Goal: Task Accomplishment & Management: Complete application form

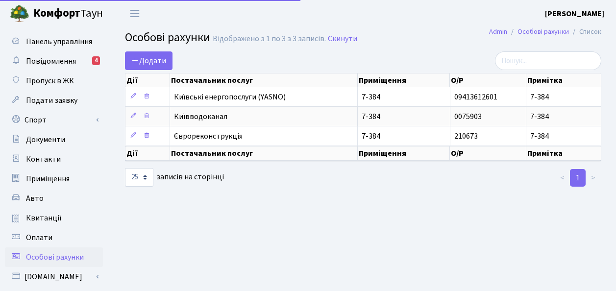
select select "25"
click at [35, 201] on span "Авто" at bounding box center [35, 198] width 18 height 11
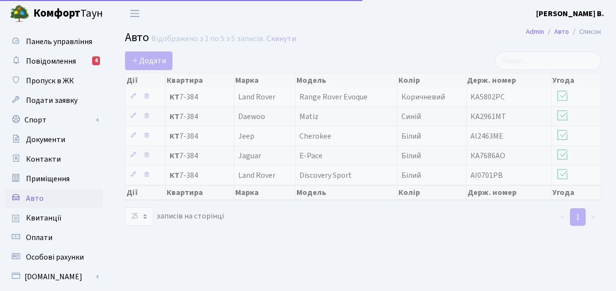
select select "25"
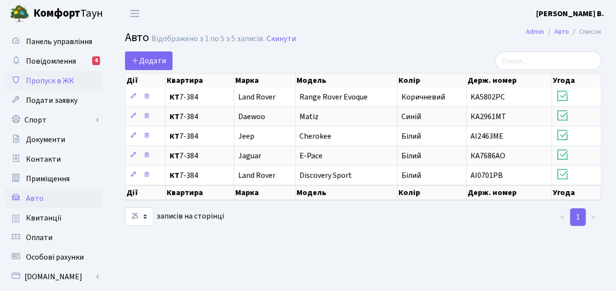
click at [40, 83] on span "Пропуск в ЖК" at bounding box center [50, 80] width 48 height 11
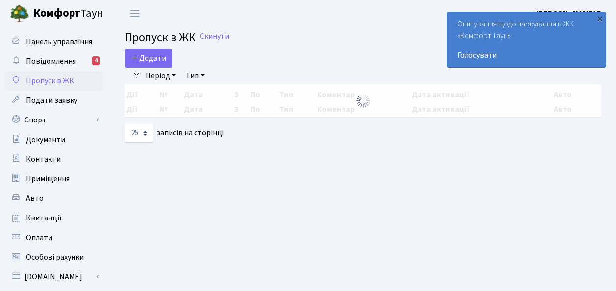
select select "25"
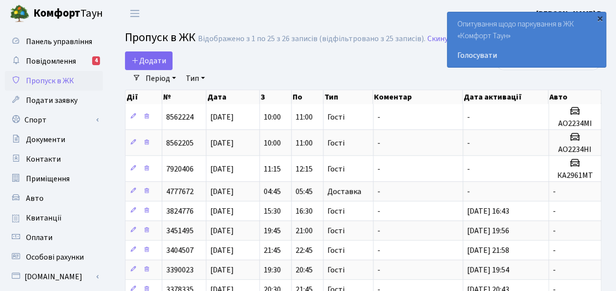
click at [599, 20] on div "×" at bounding box center [600, 18] width 10 height 10
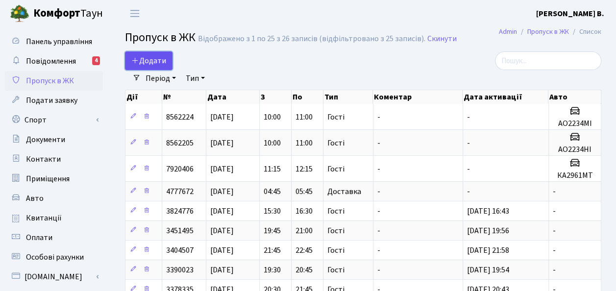
click at [155, 64] on span "Додати" at bounding box center [148, 60] width 35 height 11
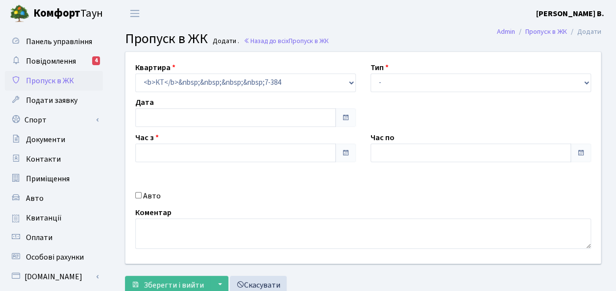
type input "27.08.2025"
type input "21:15"
type input "22:15"
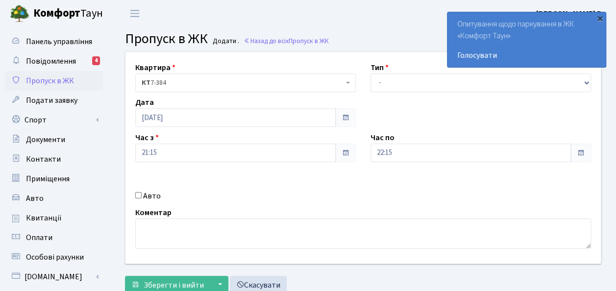
click at [599, 20] on div "×" at bounding box center [600, 18] width 10 height 10
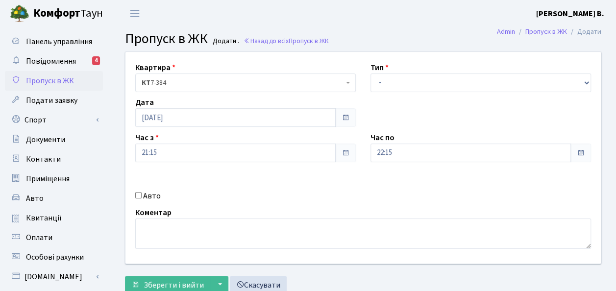
click at [138, 196] on input "Авто" at bounding box center [138, 195] width 6 height 6
checkbox input "true"
click at [347, 116] on span at bounding box center [346, 118] width 8 height 8
click at [347, 120] on span at bounding box center [346, 118] width 8 height 8
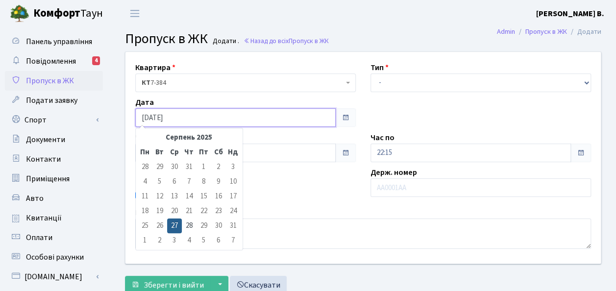
click at [146, 119] on input "27.08.2025" at bounding box center [235, 117] width 200 height 19
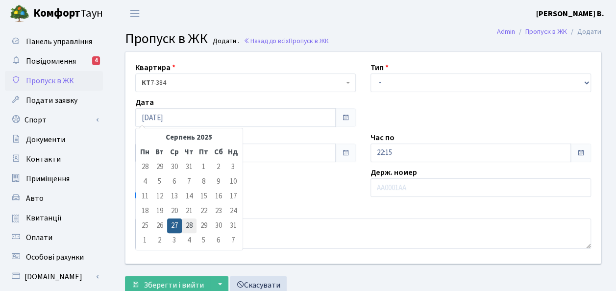
click at [189, 225] on td "28" at bounding box center [189, 226] width 15 height 15
type input "28.08.2025"
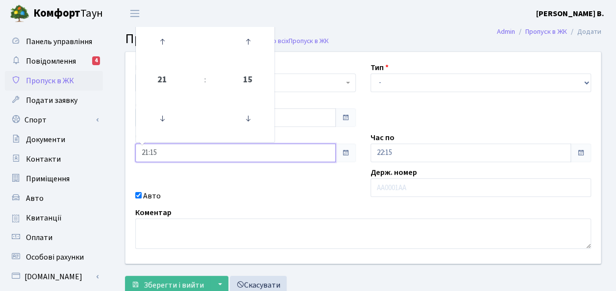
click at [163, 151] on input "21:15" at bounding box center [235, 153] width 200 height 19
click at [162, 118] on icon at bounding box center [162, 118] width 26 height 26
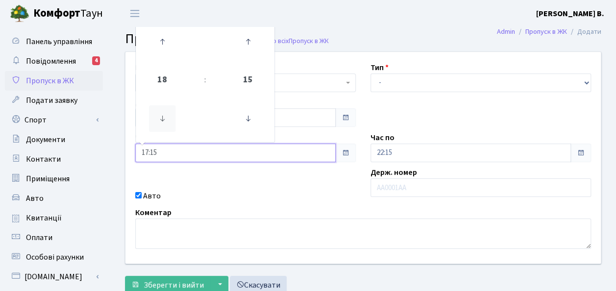
click at [162, 118] on icon at bounding box center [162, 118] width 26 height 26
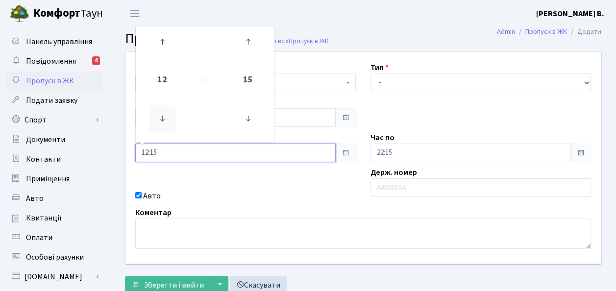
click at [162, 118] on icon at bounding box center [162, 118] width 26 height 26
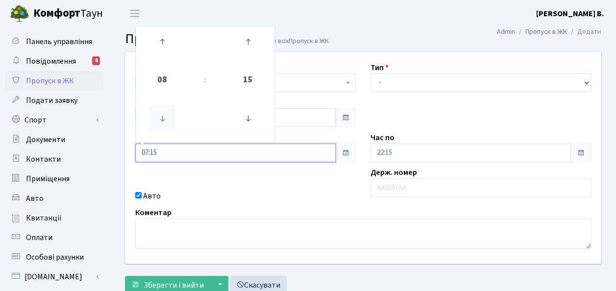
click at [162, 118] on icon at bounding box center [162, 118] width 26 height 26
click at [161, 45] on icon at bounding box center [162, 41] width 26 height 26
type input "07:15"
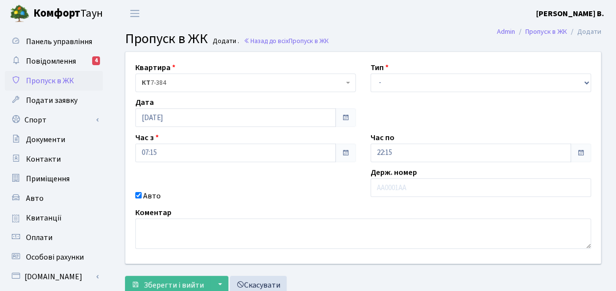
click at [250, 175] on div "Квартира <b>КТ</b>&nbsp;&nbsp;&nbsp;&nbsp;7-384 КТ 7-384 Тип - Доставка Таксі Г…" at bounding box center [363, 158] width 490 height 212
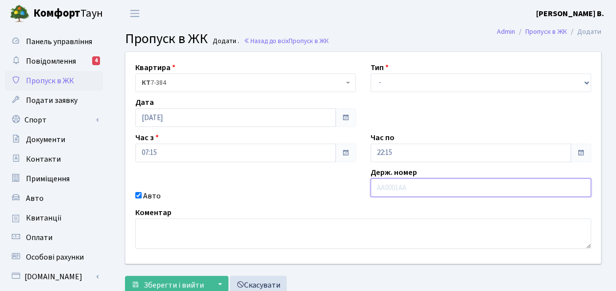
click at [381, 186] on input "text" at bounding box center [480, 187] width 221 height 19
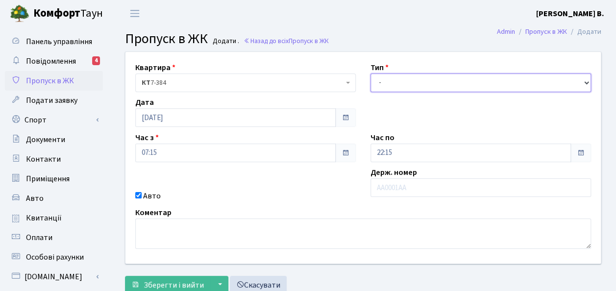
click at [584, 84] on select "- Доставка Таксі Гості Сервіс" at bounding box center [480, 83] width 221 height 19
select select "3"
click at [370, 74] on select "- Доставка Таксі Гості Сервіс" at bounding box center [480, 83] width 221 height 19
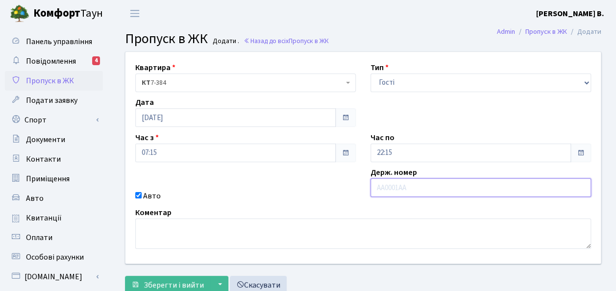
click at [380, 192] on input "text" at bounding box center [480, 187] width 221 height 19
type input "Ф"
type input "АА8895ТХ"
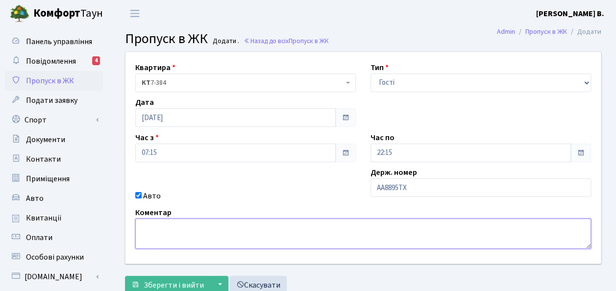
click at [330, 222] on textarea at bounding box center [363, 234] width 456 height 30
type textarea "Мазда"
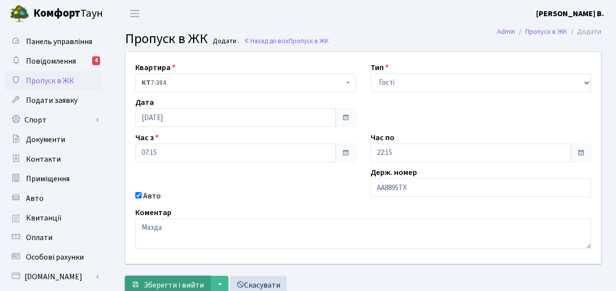
click at [192, 284] on span "Зберегти і вийти" at bounding box center [174, 285] width 60 height 11
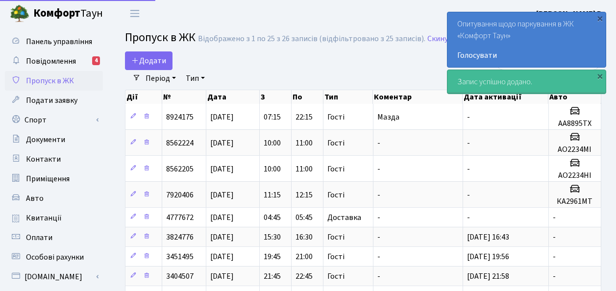
select select "25"
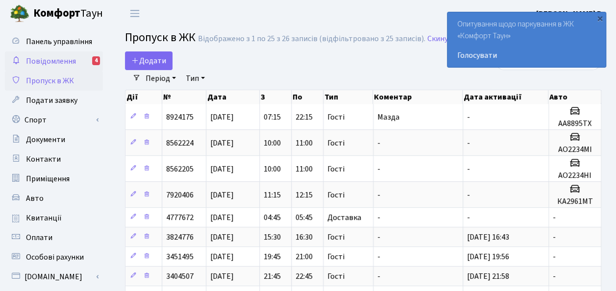
click at [61, 62] on span "Повідомлення" at bounding box center [51, 61] width 50 height 11
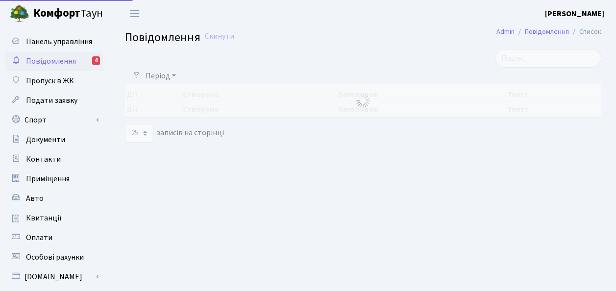
select select "25"
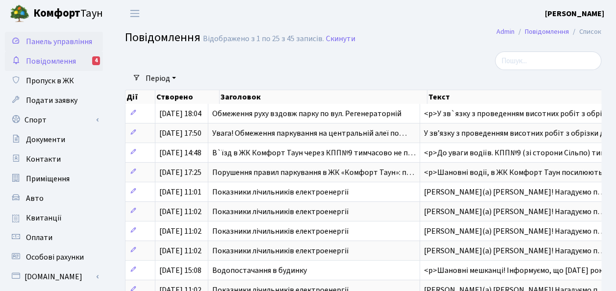
click at [43, 44] on span "Панель управління" at bounding box center [59, 41] width 66 height 11
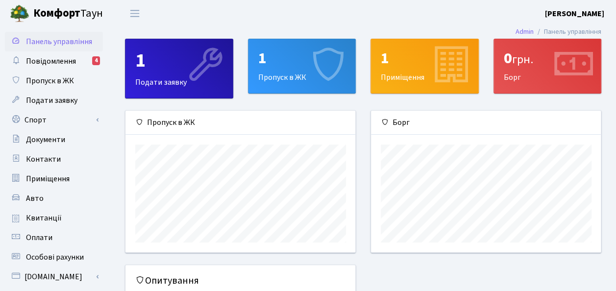
scroll to position [141, 230]
click at [63, 62] on span "Повідомлення" at bounding box center [51, 61] width 50 height 11
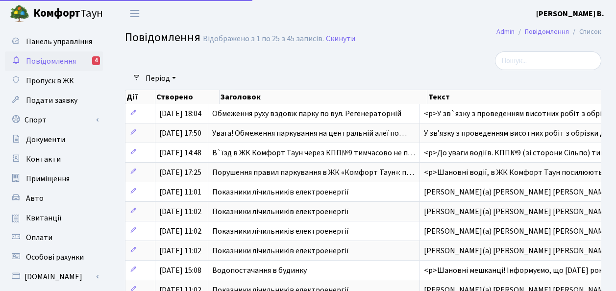
select select "25"
click at [50, 79] on span "Пропуск в ЖК" at bounding box center [50, 80] width 48 height 11
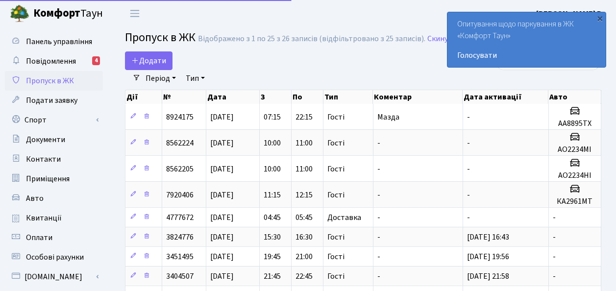
select select "25"
click at [478, 52] on link "Голосувати" at bounding box center [526, 55] width 139 height 12
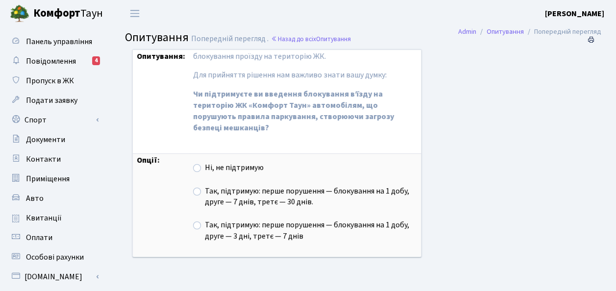
scroll to position [5, 0]
click at [205, 224] on label "Так, підтримую: перше порушення — блокування на 1 добу, друге — 3 дні, третє — …" at bounding box center [311, 230] width 212 height 23
click at [205, 224] on input "Так, підтримую: перше порушення — блокування на 1 добу, друге — 3 дні, третє — …" at bounding box center [208, 222] width 6 height 6
radio input "true"
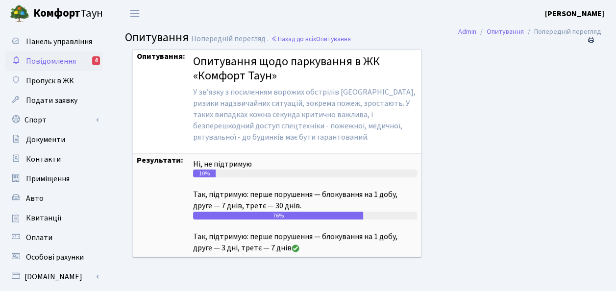
click at [49, 54] on link "Повідомлення 4" at bounding box center [54, 61] width 98 height 20
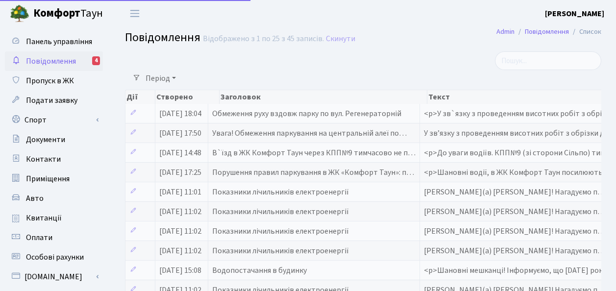
select select "25"
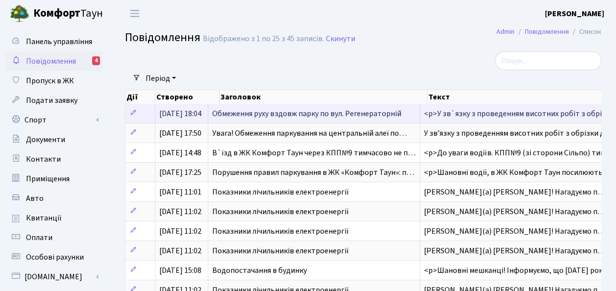
click at [276, 113] on span "Обмеження руху вздовж парку по вул. Регенераторній" at bounding box center [306, 113] width 189 height 11
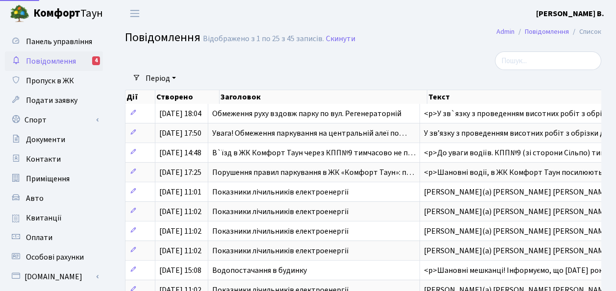
select select "25"
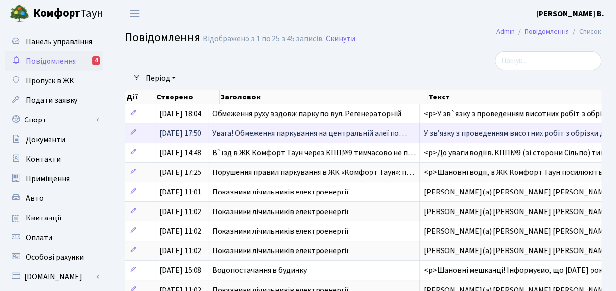
click at [326, 131] on span "Увага! Обмеження паркування на центральній алеї по…" at bounding box center [309, 133] width 195 height 11
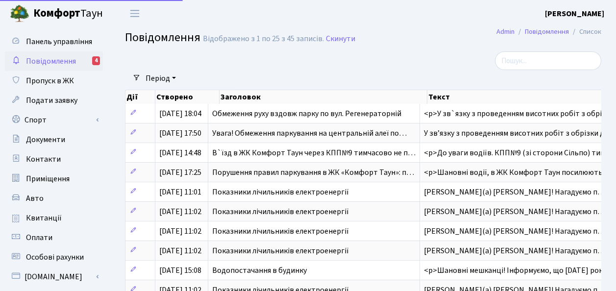
select select "25"
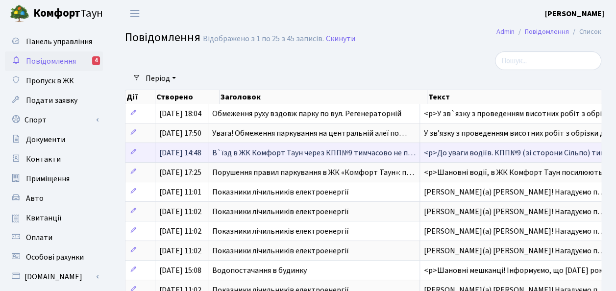
click at [323, 148] on span "В`їзд в ЖК Комфорт Таун через КПП№9 тимчасово не п…" at bounding box center [313, 153] width 203 height 11
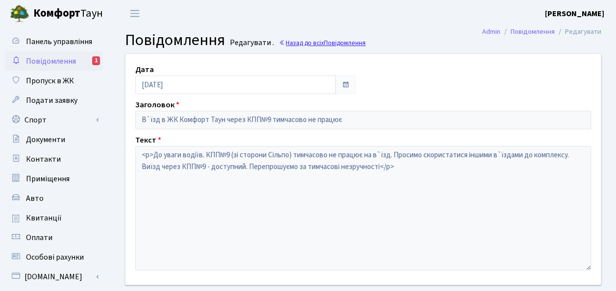
click at [296, 42] on link "Назад до всіх Повідомлення" at bounding box center [322, 42] width 87 height 9
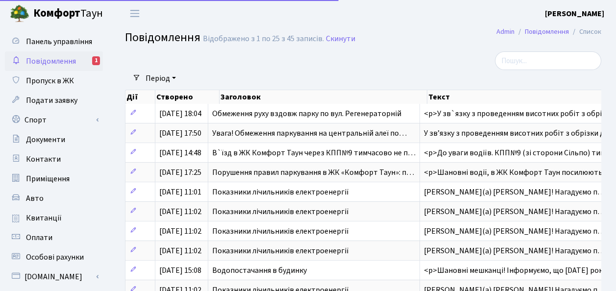
select select "25"
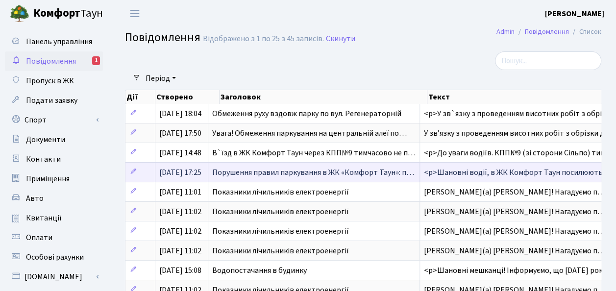
click at [356, 177] on td "Порушення правил паркування в ЖК «Комфорт Таун»: п…" at bounding box center [314, 172] width 212 height 20
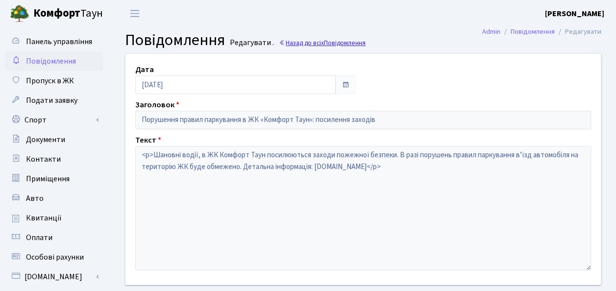
click at [299, 42] on link "Назад до всіх Повідомлення" at bounding box center [322, 42] width 87 height 9
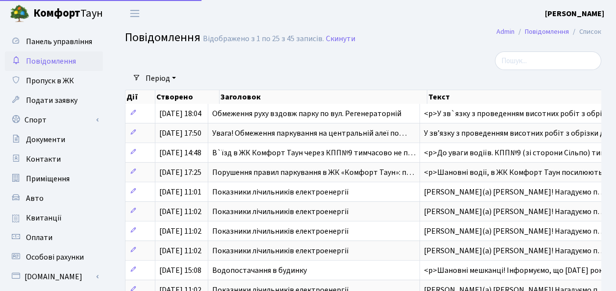
select select "25"
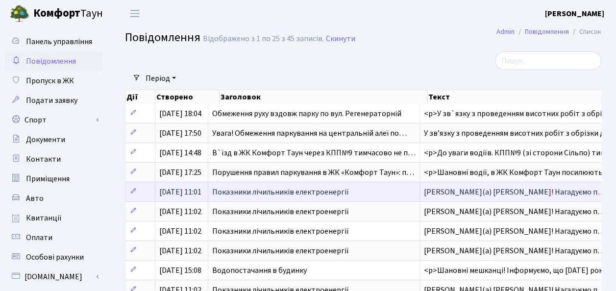
click at [349, 192] on span "Показники лічильників електроенергії" at bounding box center [280, 192] width 137 height 11
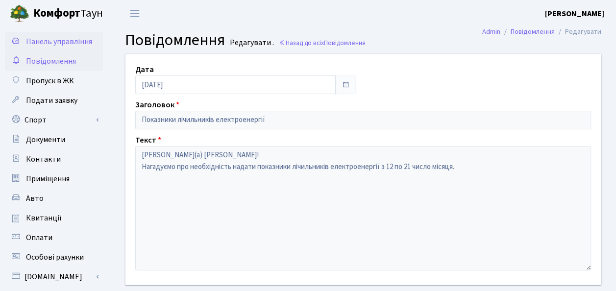
click at [43, 46] on span "Панель управління" at bounding box center [59, 41] width 66 height 11
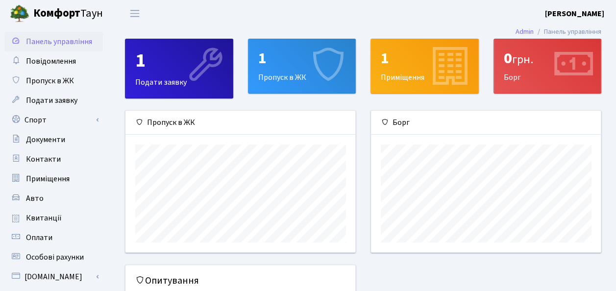
click at [392, 73] on div "1 Приміщення" at bounding box center [424, 66] width 107 height 54
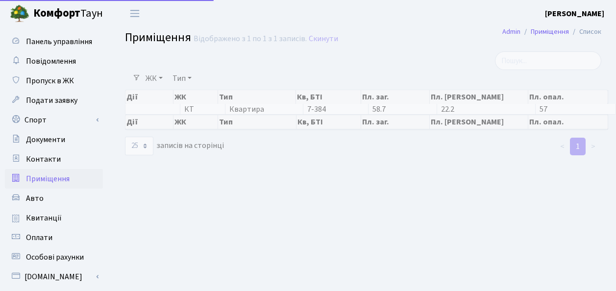
select select "25"
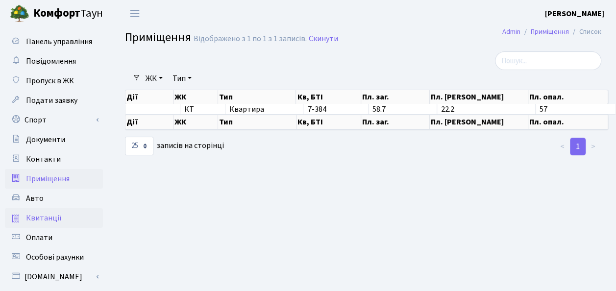
click at [44, 218] on span "Квитанції" at bounding box center [44, 218] width 36 height 11
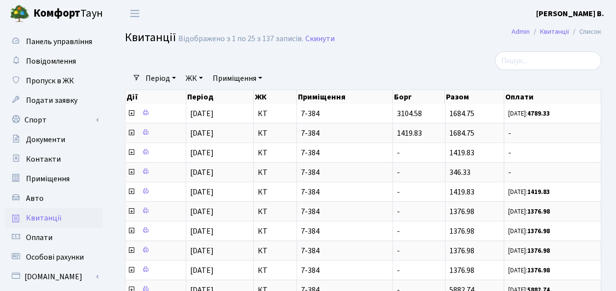
select select "25"
click at [38, 237] on span "Оплати" at bounding box center [39, 237] width 26 height 11
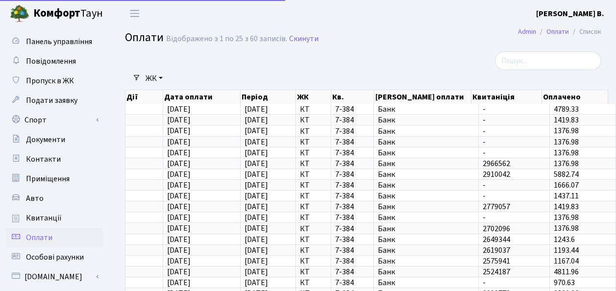
select select "25"
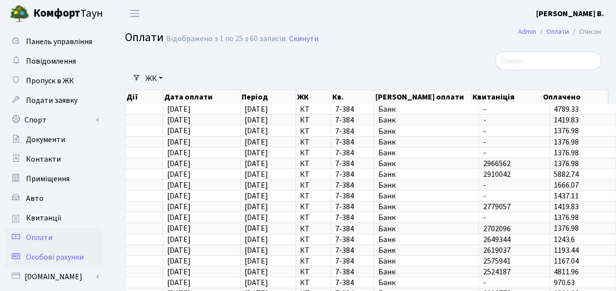
click at [50, 259] on span "Особові рахунки" at bounding box center [55, 257] width 58 height 11
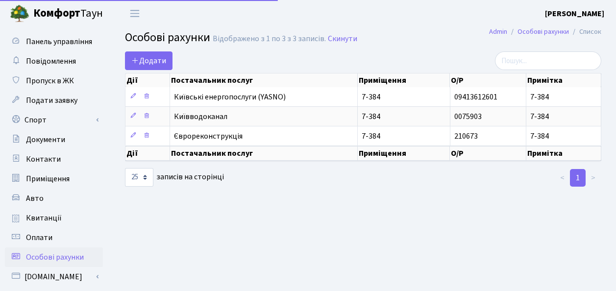
select select "25"
click at [60, 83] on span "Пропуск в ЖК" at bounding box center [50, 80] width 48 height 11
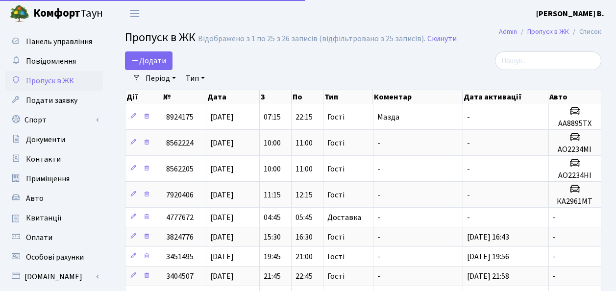
select select "25"
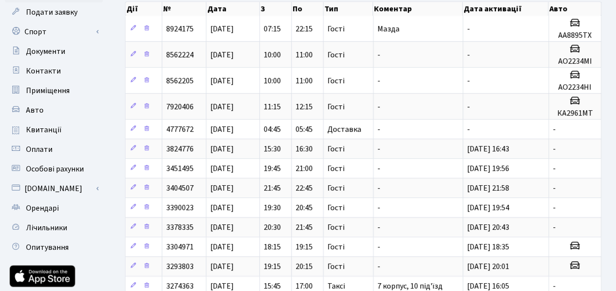
scroll to position [98, 0]
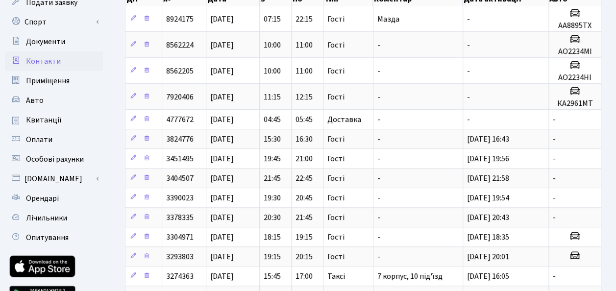
click at [48, 65] on span "Контакти" at bounding box center [43, 61] width 35 height 11
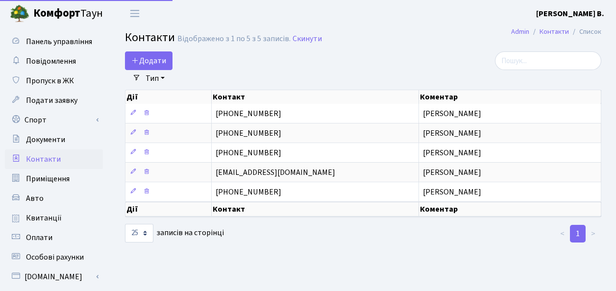
select select "25"
